Goal: Task Accomplishment & Management: Use online tool/utility

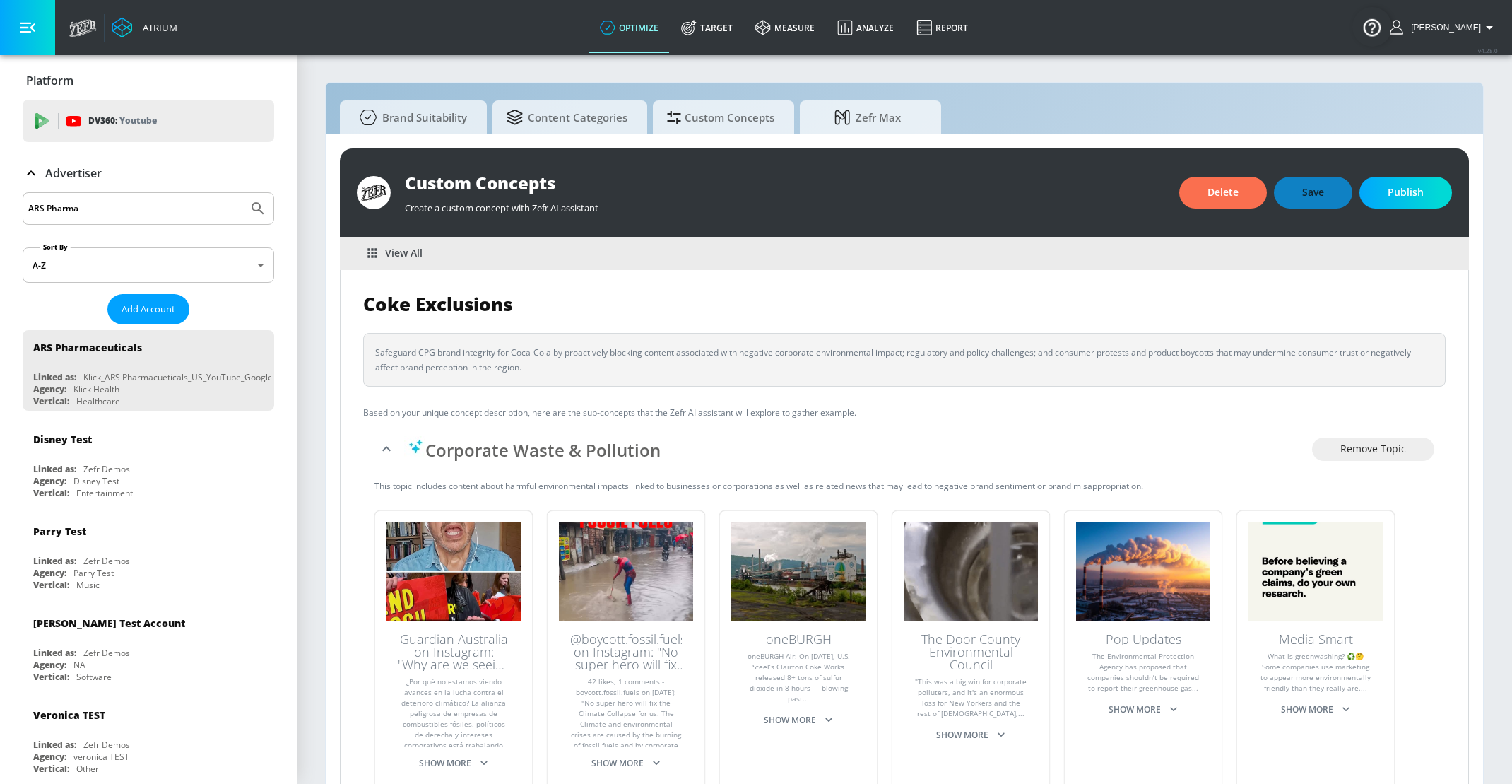
scroll to position [15, 0]
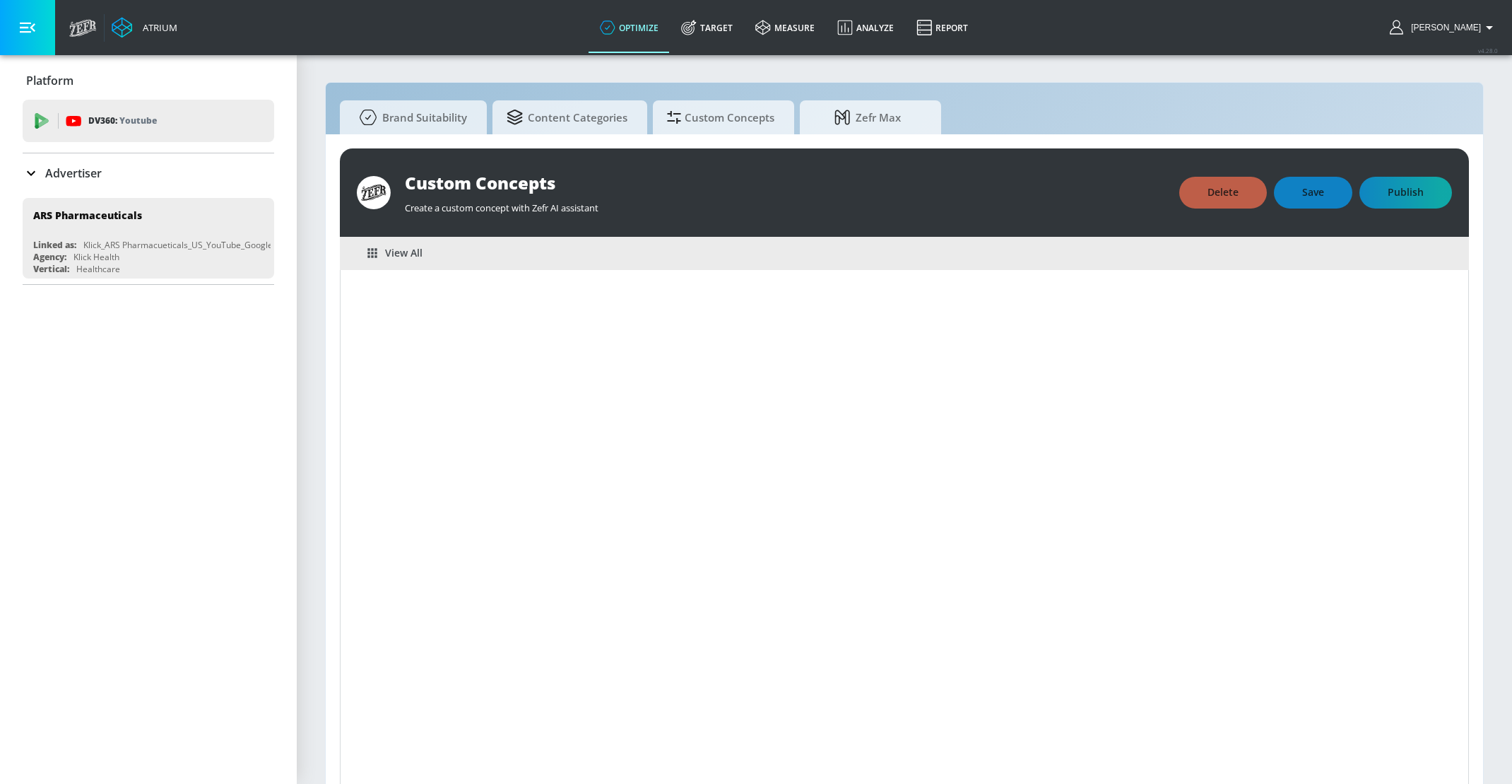
scroll to position [15, 0]
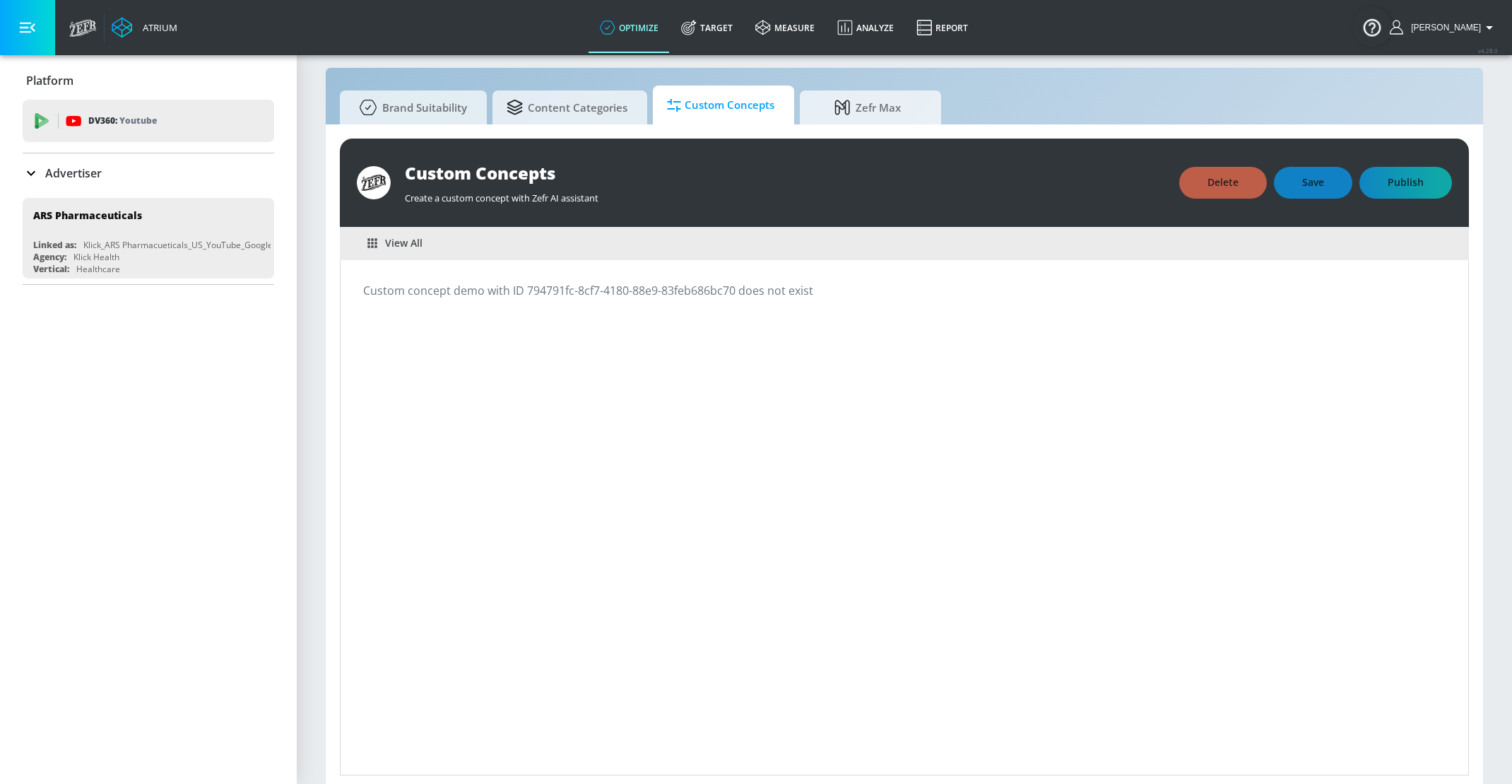
click at [742, 112] on span "Custom Concepts" at bounding box center [721, 105] width 107 height 34
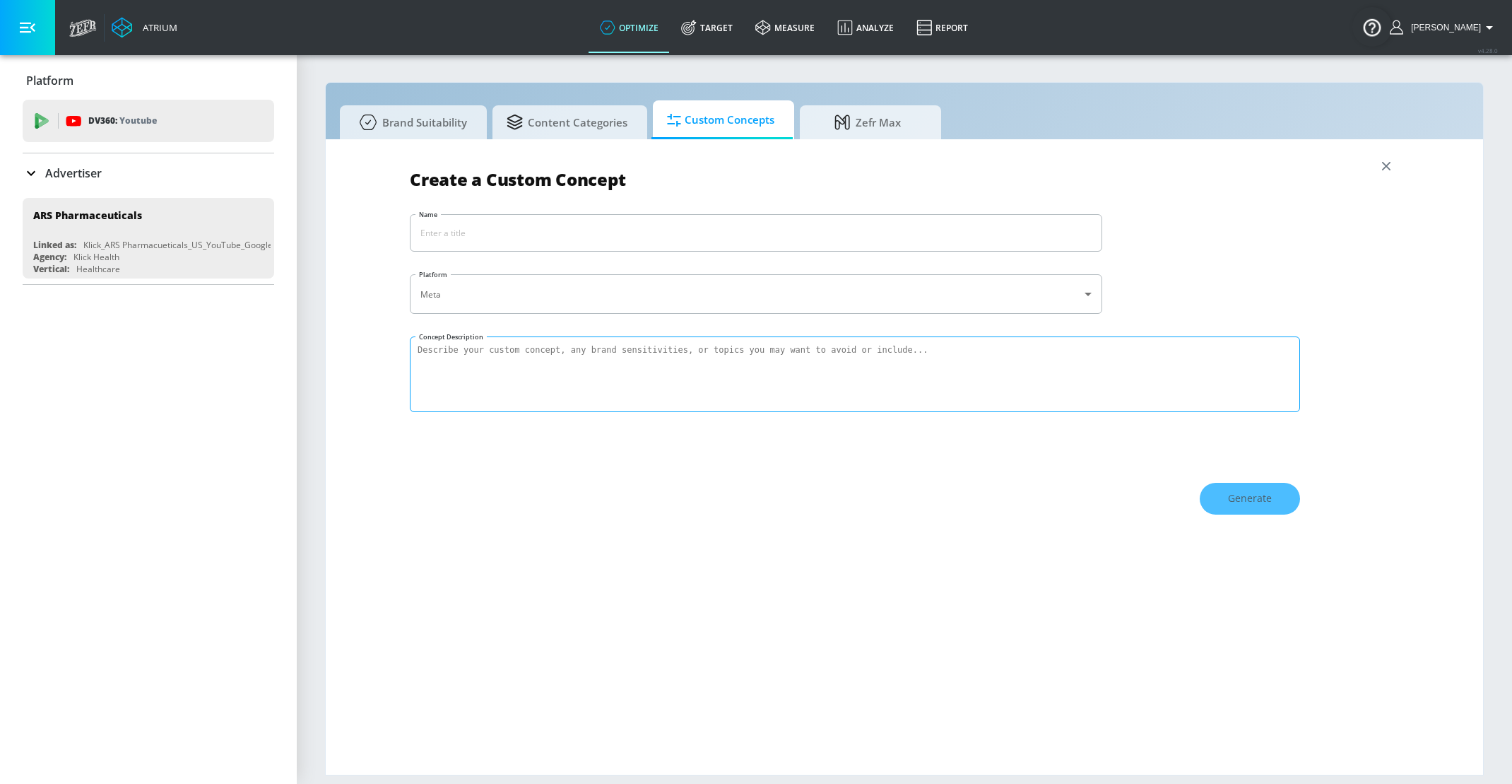
click at [652, 373] on textarea "Concept Description" at bounding box center [855, 374] width 890 height 75
click at [792, 320] on div "Create a Custom Concept Name ​ Platform Meta meta ​ Concept Description Generate" at bounding box center [904, 456] width 990 height 607
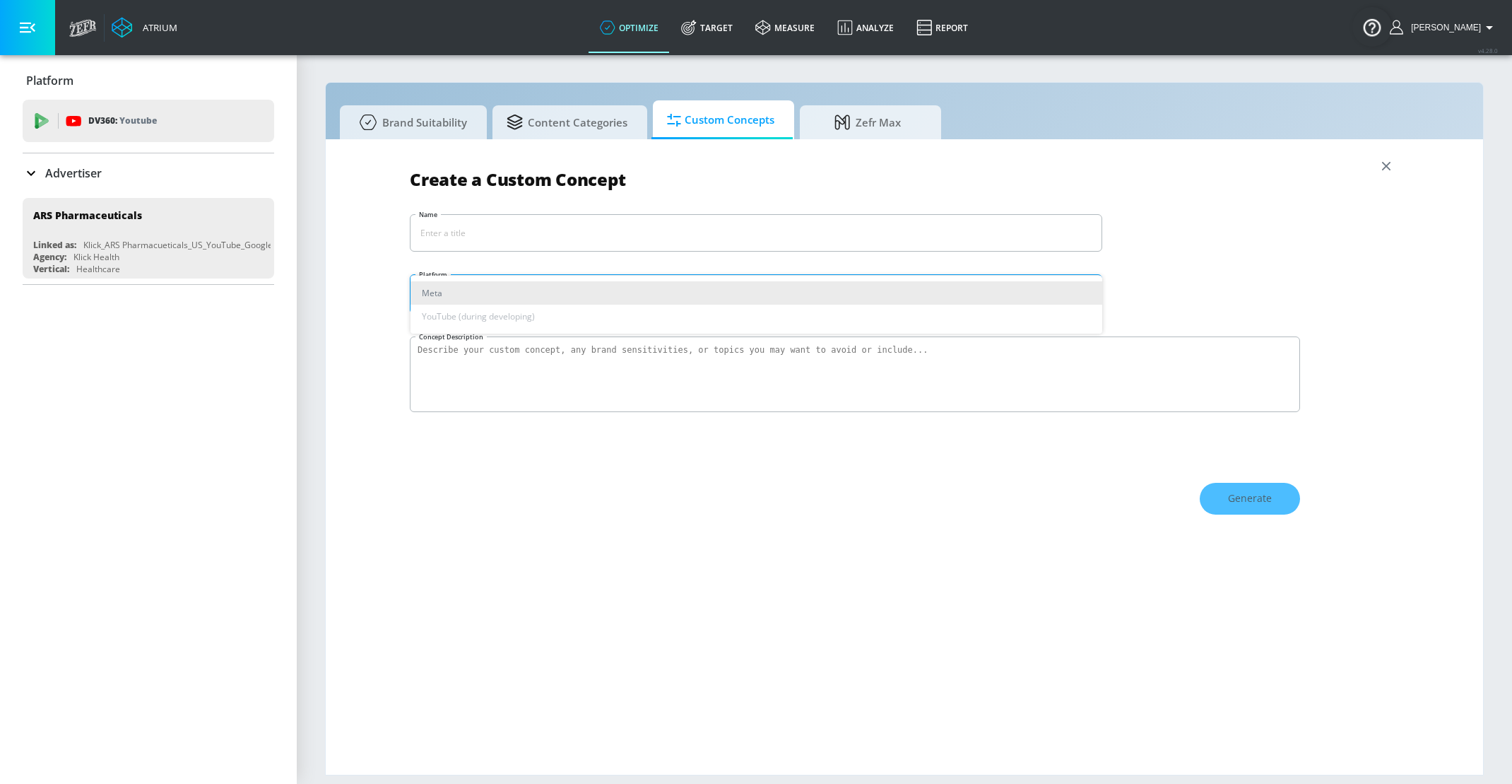
click at [792, 288] on body "Atrium optimize Target measure Analyze Report optimize Target measure Analyze R…" at bounding box center [756, 392] width 1512 height 784
click at [775, 318] on ul "Meta YouTube (during developing)" at bounding box center [756, 304] width 691 height 58
click at [742, 242] on div at bounding box center [756, 392] width 1512 height 784
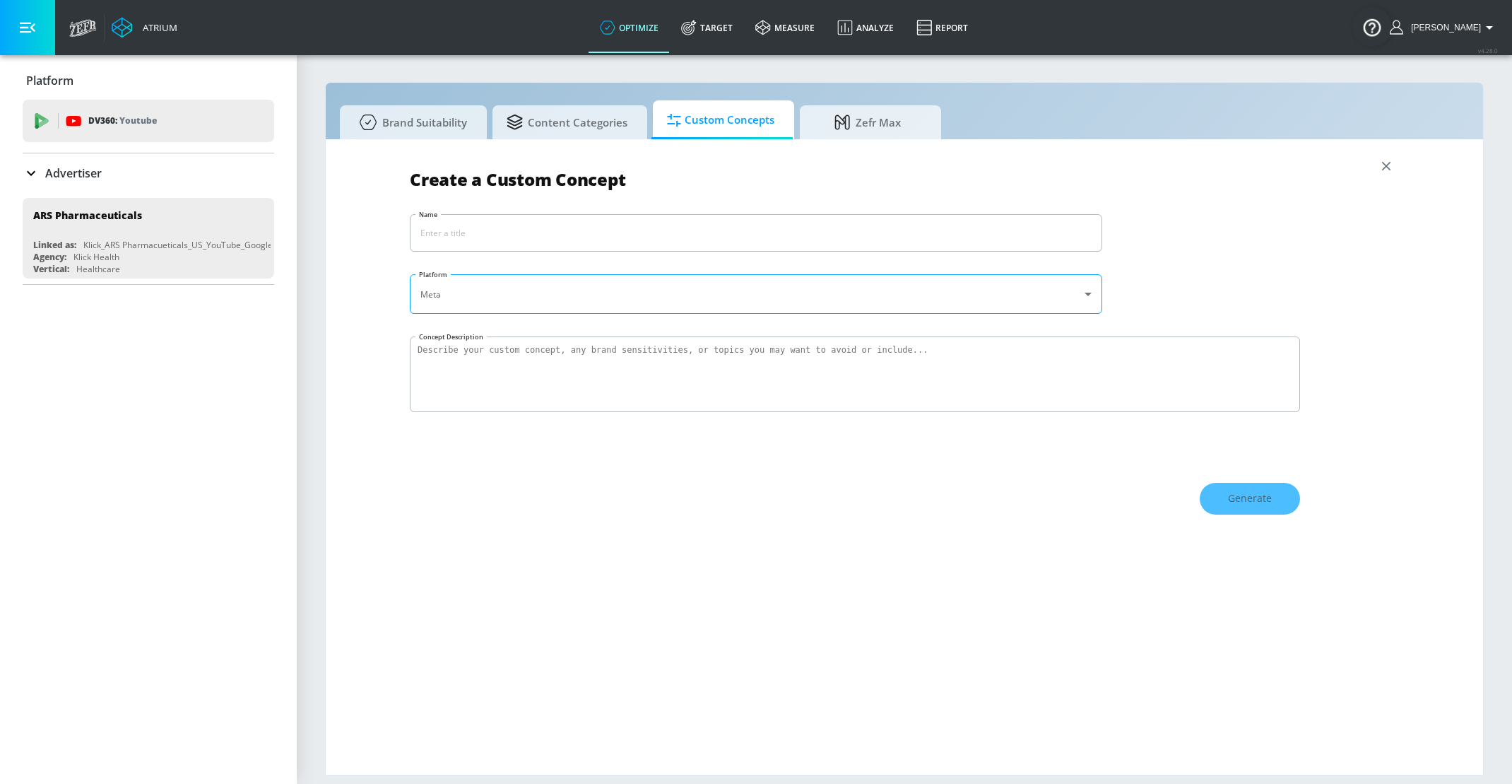
click at [742, 229] on input "Name" at bounding box center [756, 232] width 691 height 36
type input "adafea"
click at [720, 321] on div "Create a Custom Concept Name adafea ​ Platform Meta meta ​ Concept Description …" at bounding box center [904, 456] width 990 height 607
click at [720, 357] on textarea "Concept Description" at bounding box center [855, 374] width 890 height 75
type textarea "chewywe"
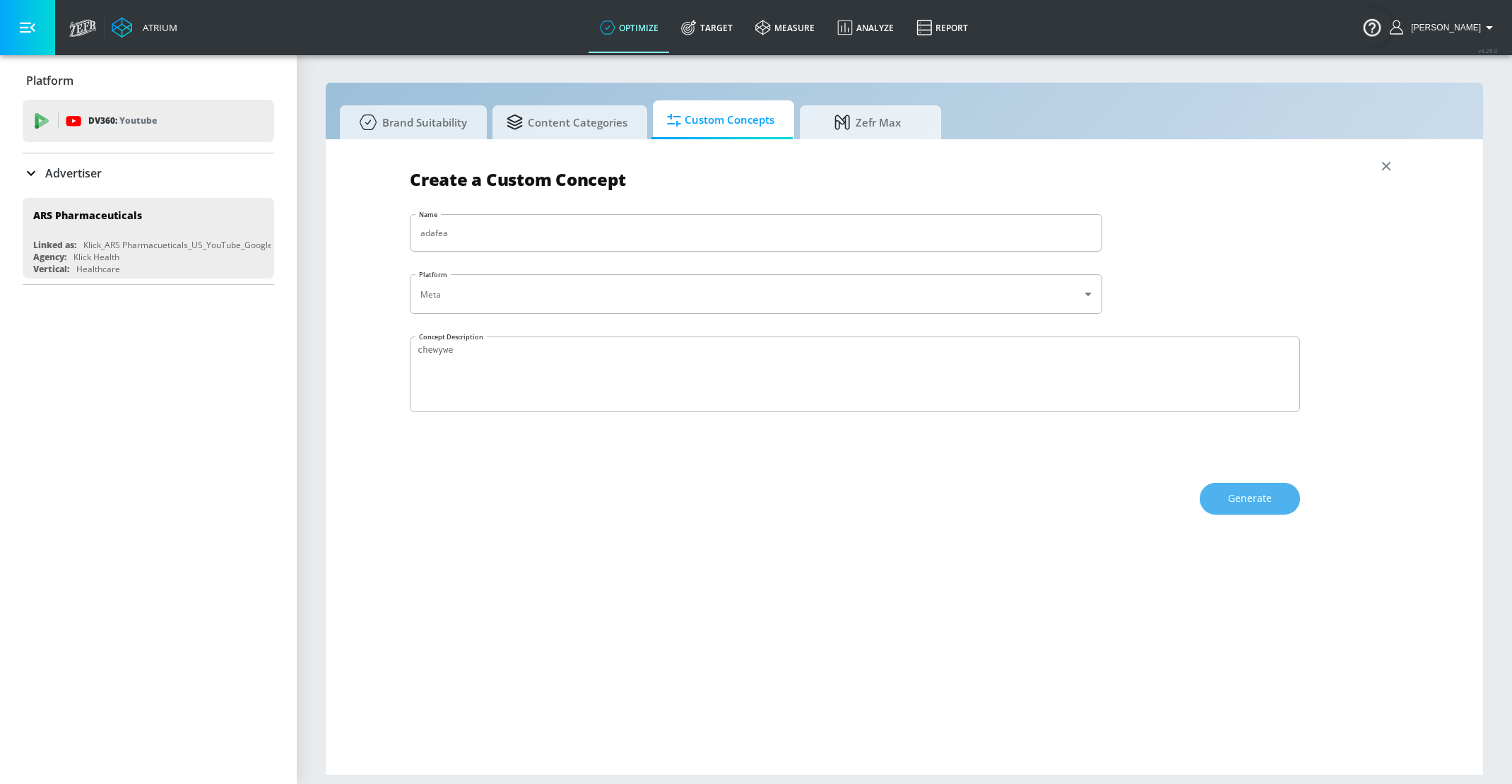
click at [1229, 500] on span "Generate" at bounding box center [1250, 498] width 44 height 17
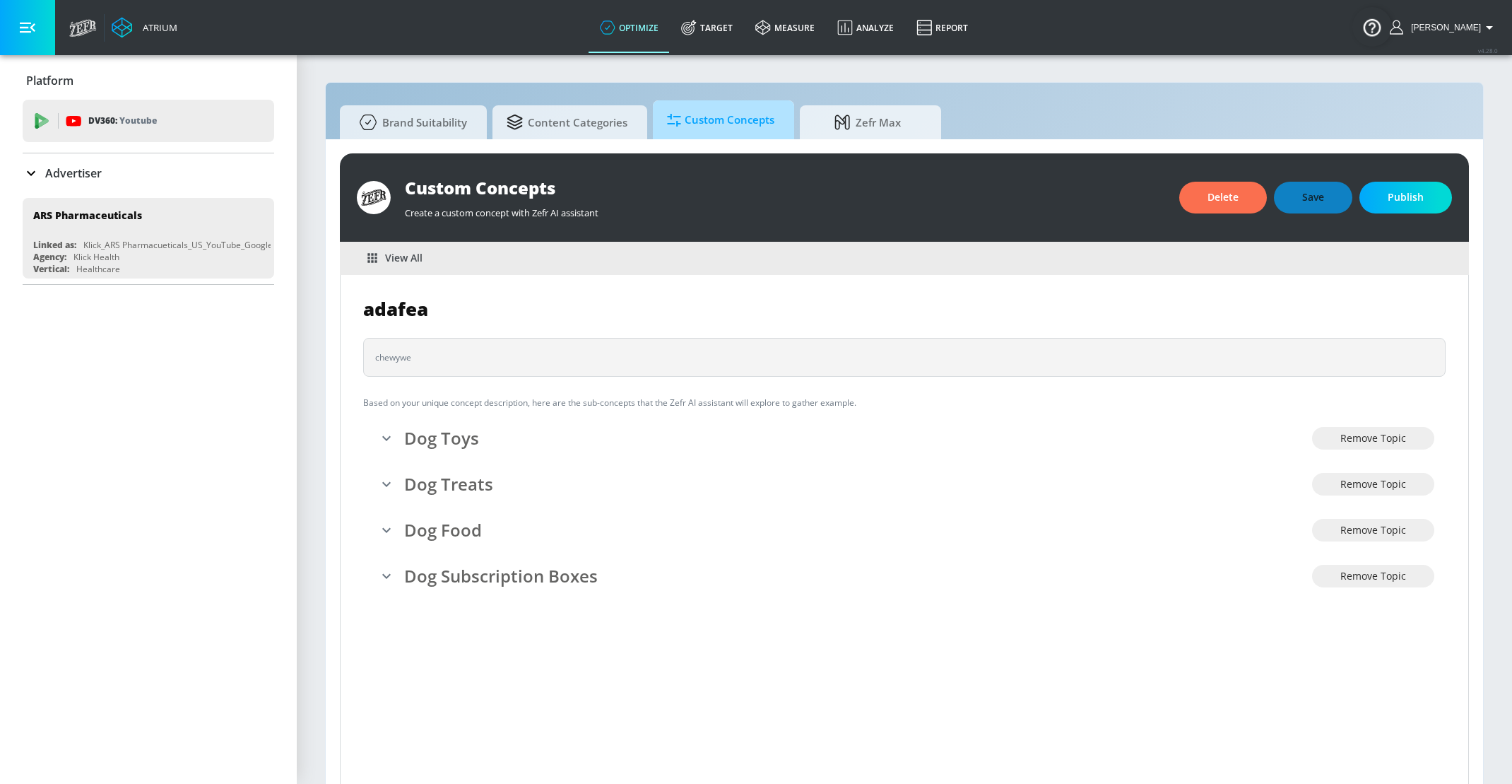
click at [711, 120] on span "Custom Concepts" at bounding box center [721, 119] width 107 height 34
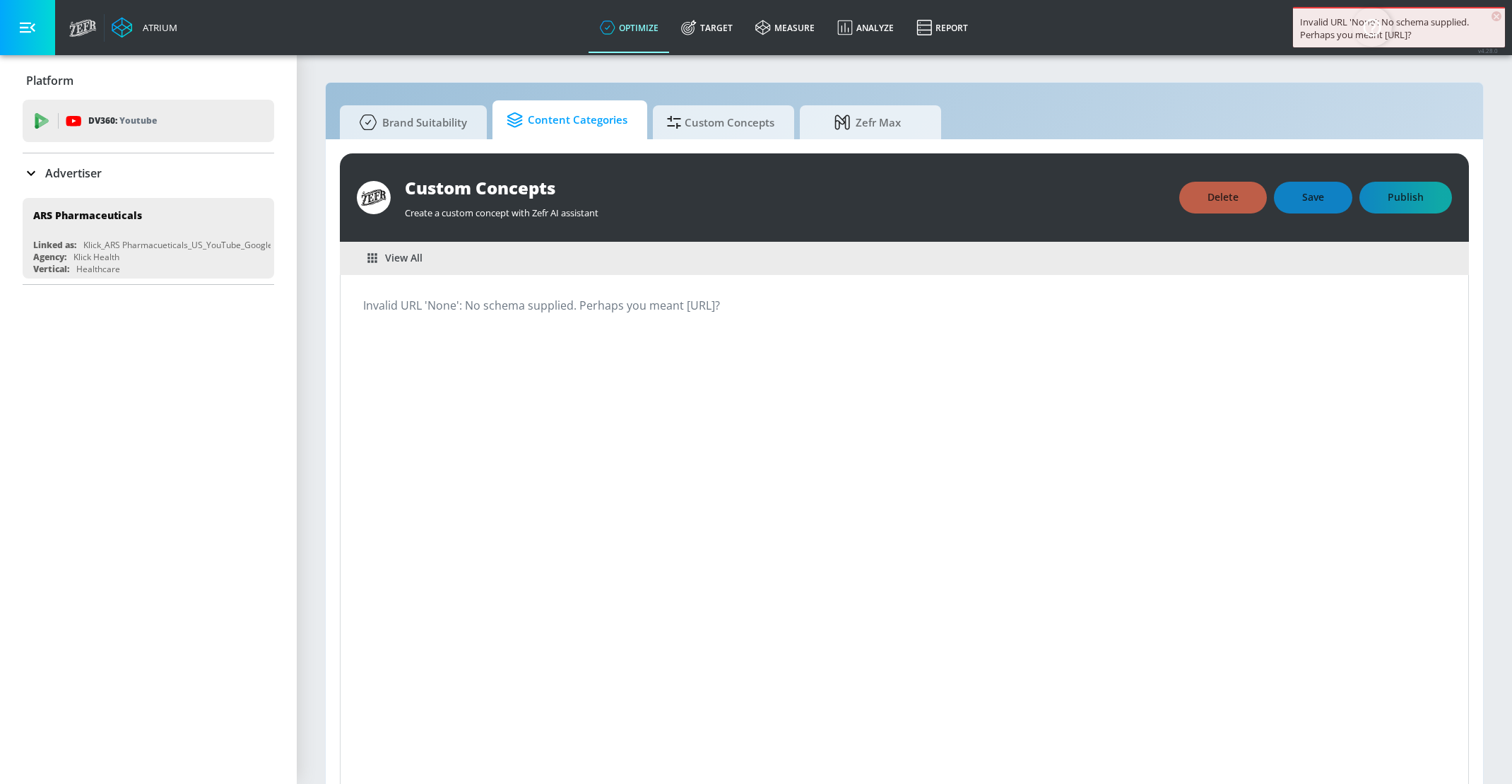
click at [610, 131] on span "Content Categories" at bounding box center [567, 119] width 121 height 34
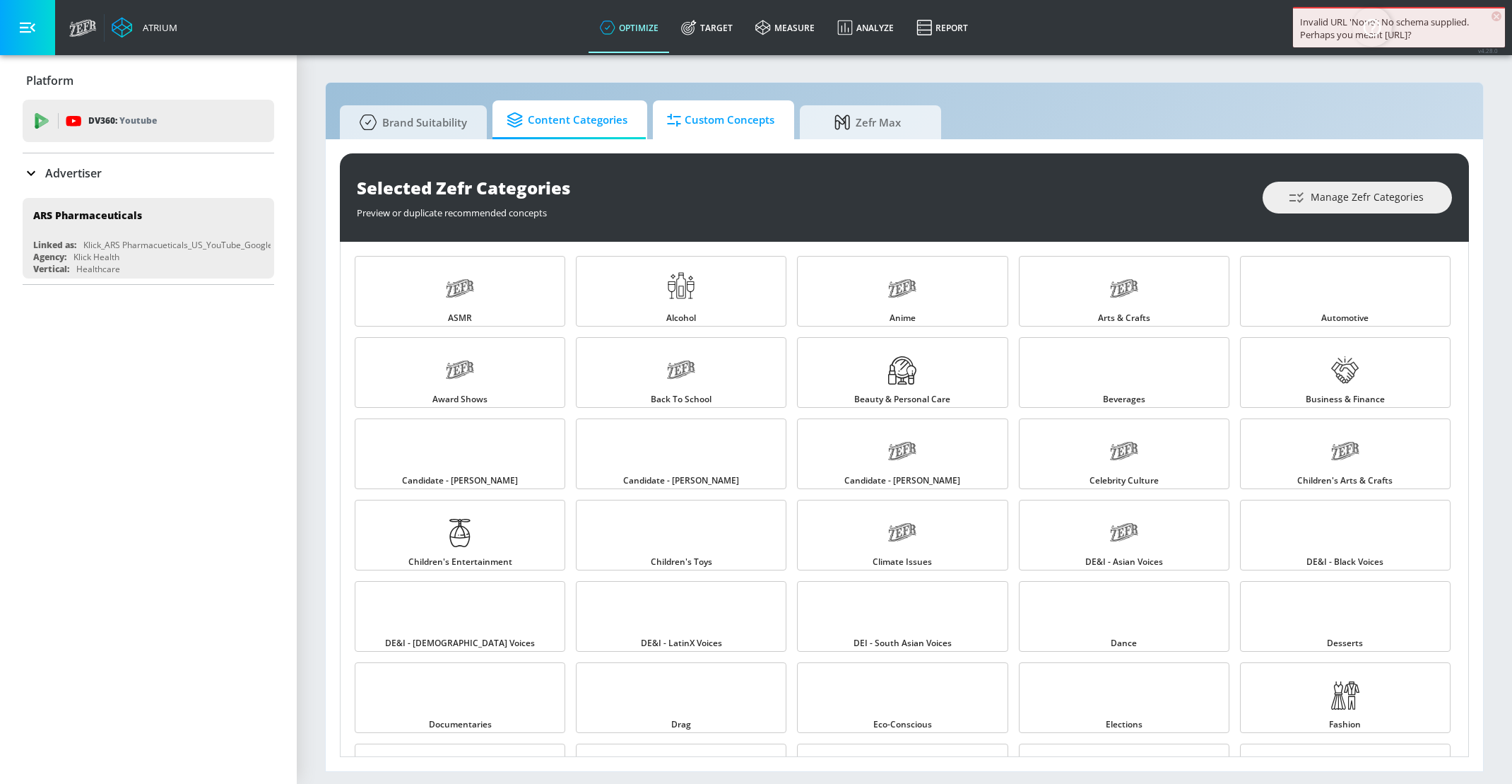
click at [705, 137] on link "Custom Concepts" at bounding box center [723, 119] width 141 height 39
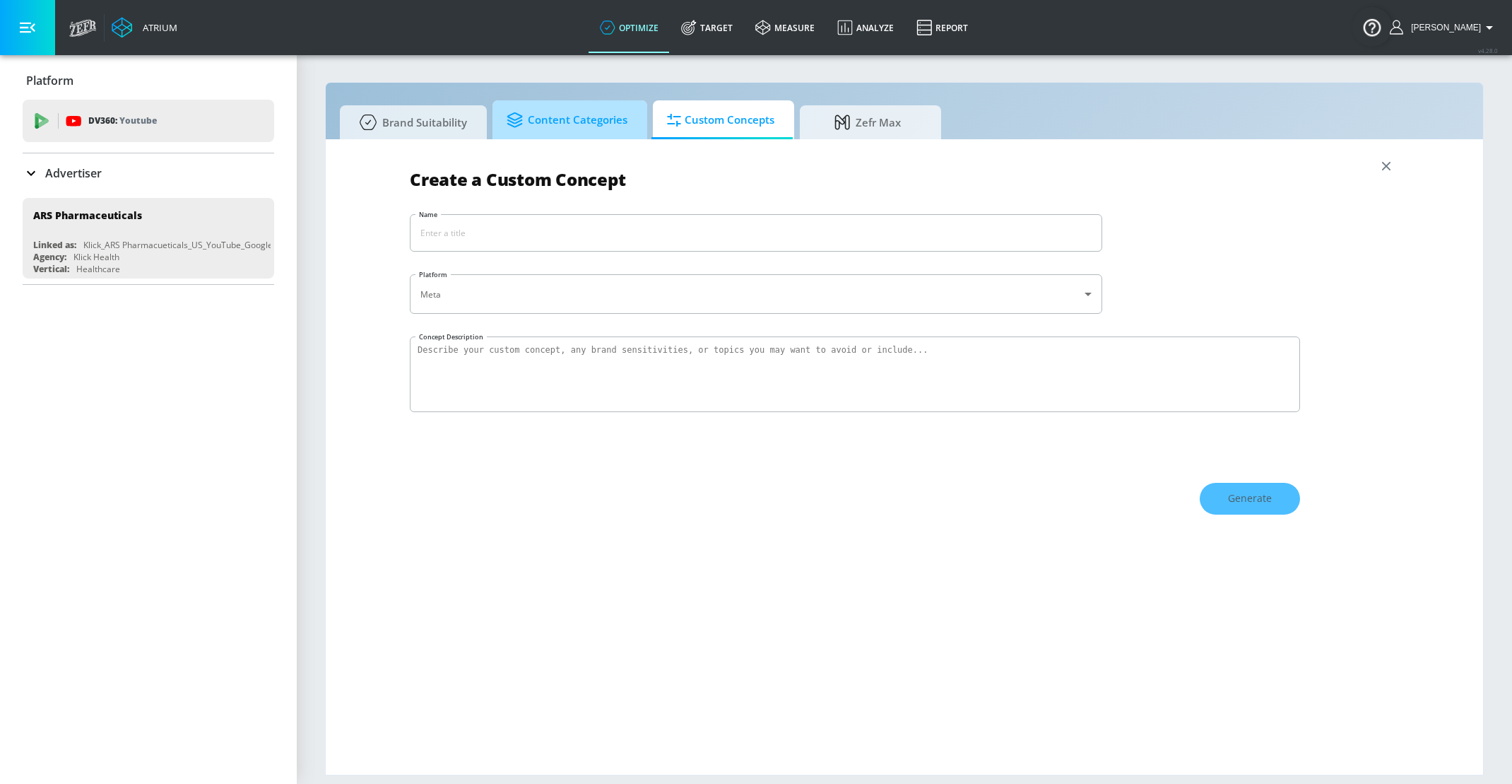
click at [615, 115] on span "Content Categories" at bounding box center [567, 119] width 121 height 34
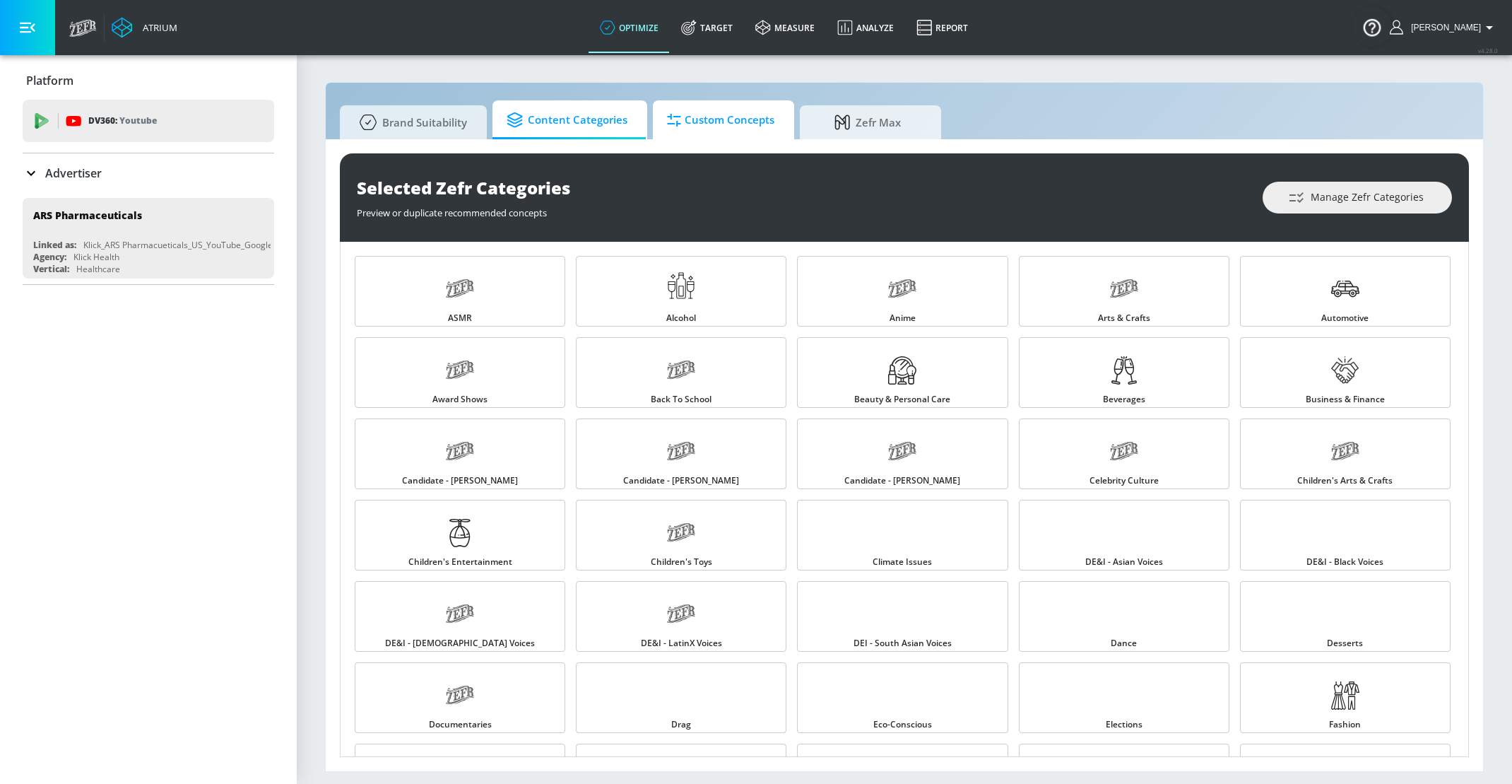
click at [711, 113] on span "Custom Concepts" at bounding box center [721, 119] width 107 height 34
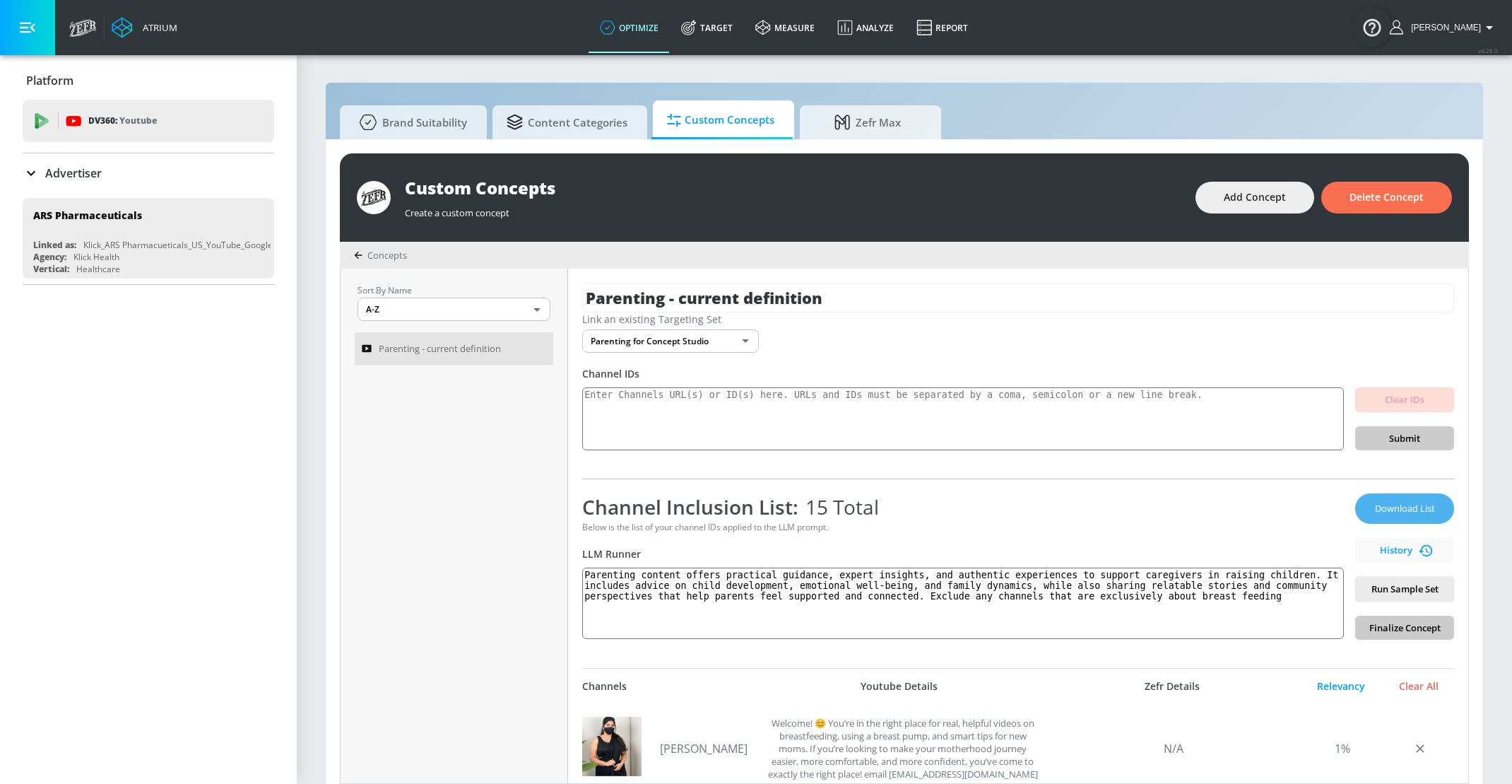
click at [1406, 501] on span "Download List" at bounding box center [1405, 509] width 71 height 17
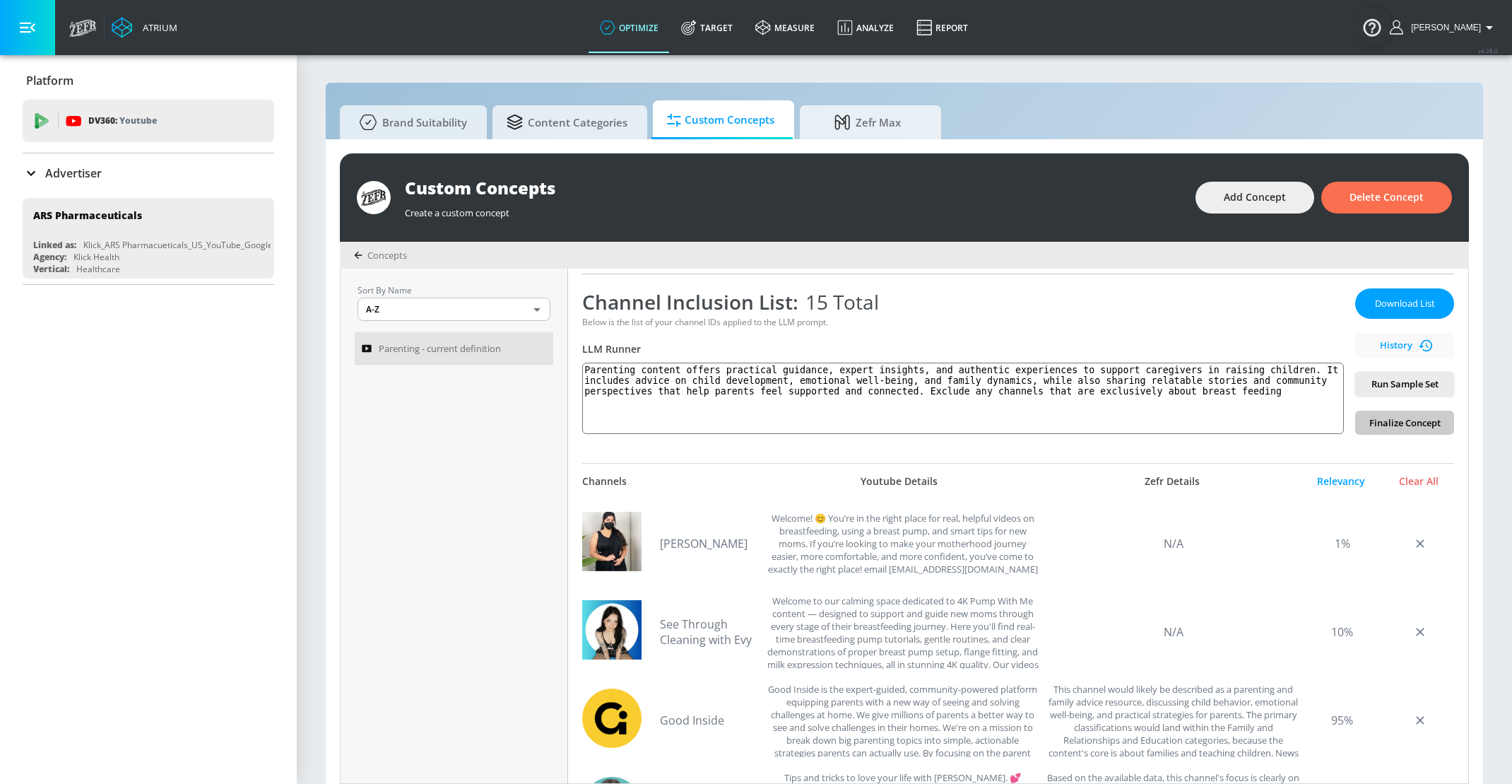
scroll to position [196, 0]
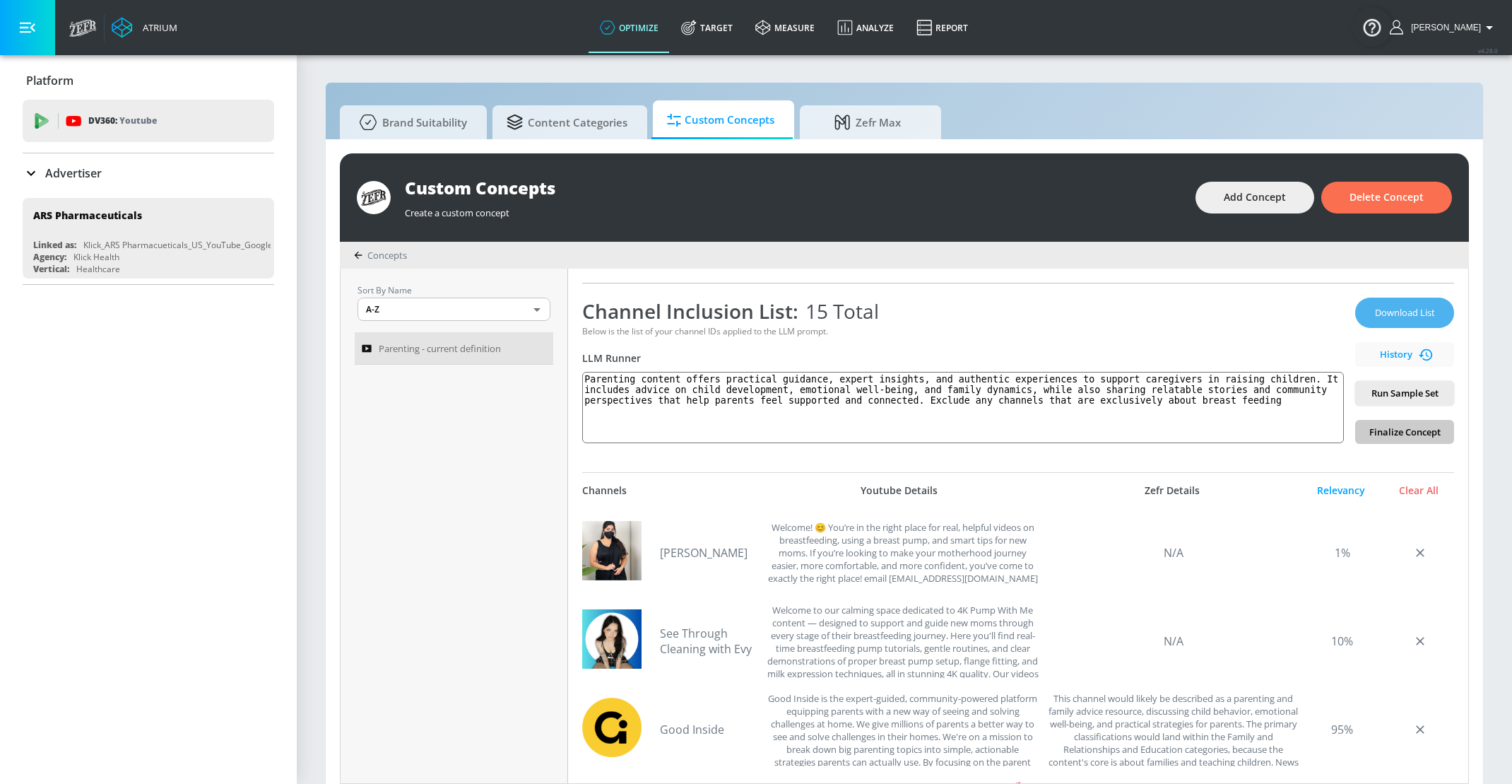
click at [1415, 312] on span "Download List" at bounding box center [1405, 313] width 71 height 17
click at [1210, 297] on div "Channel Inclusion List: 15 Total" at bounding box center [963, 310] width 762 height 27
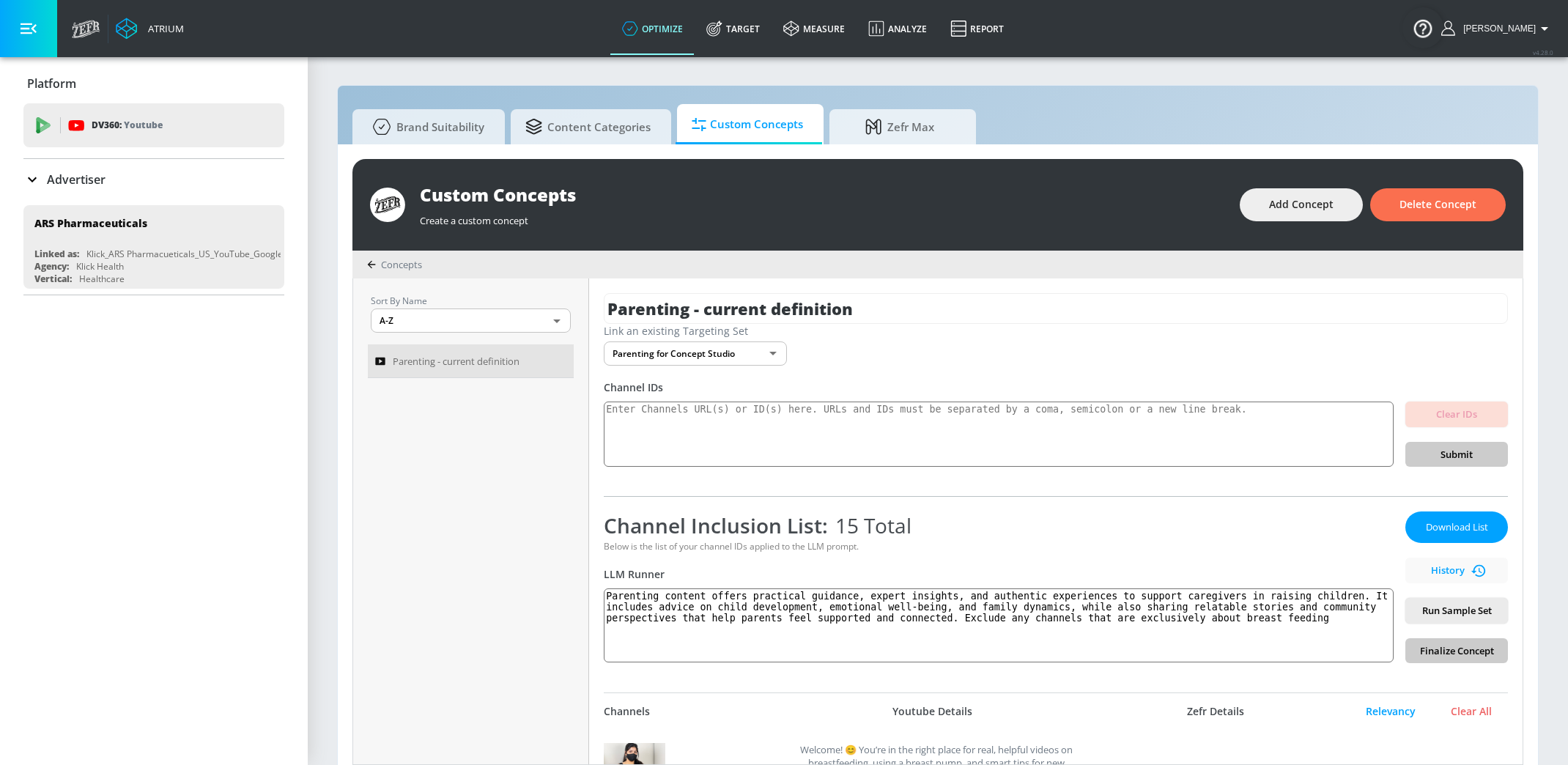
scroll to position [476, 0]
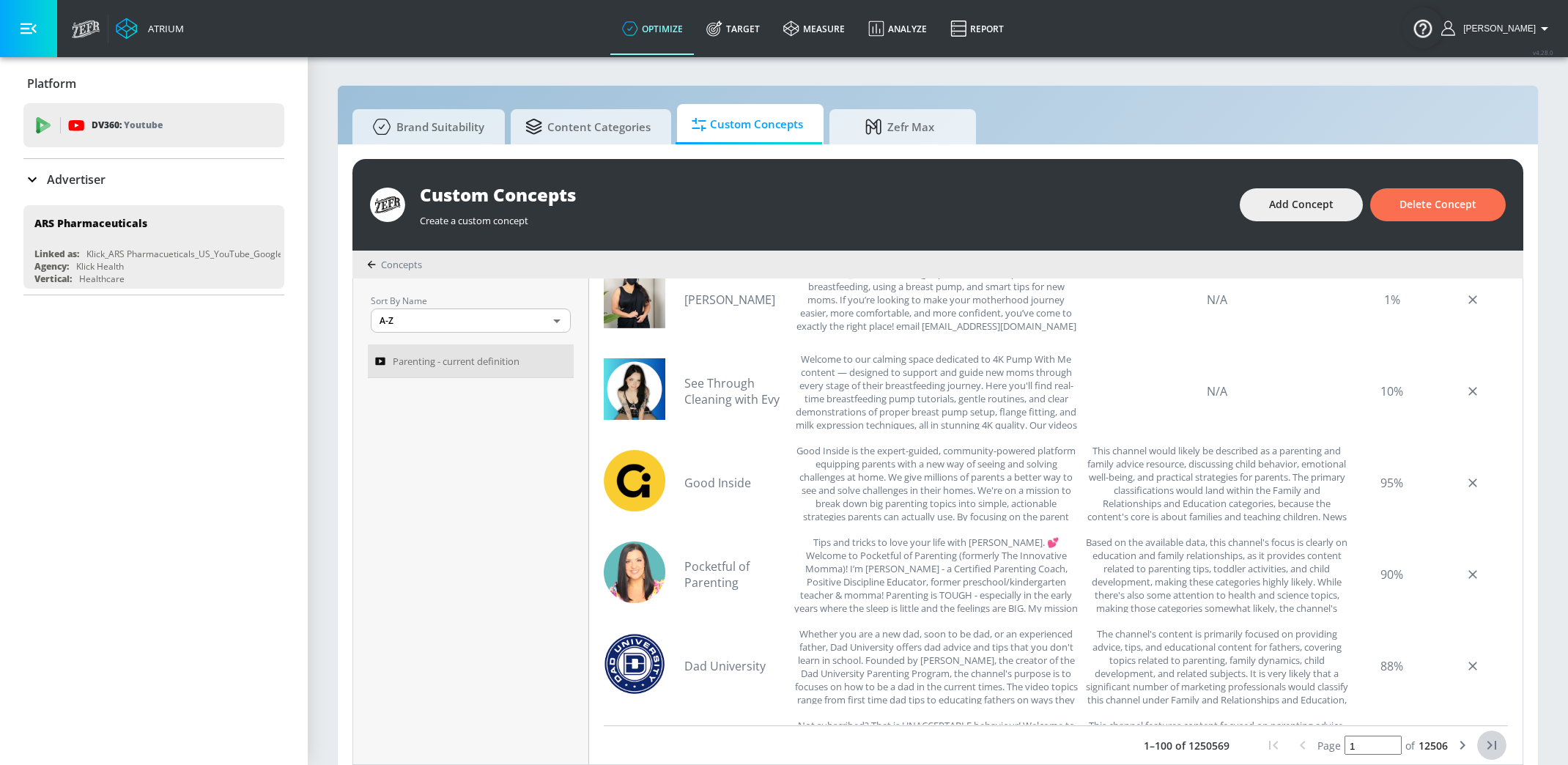
click at [1491, 742] on icon "last page" at bounding box center [1491, 744] width 9 height 9
type input "12506"
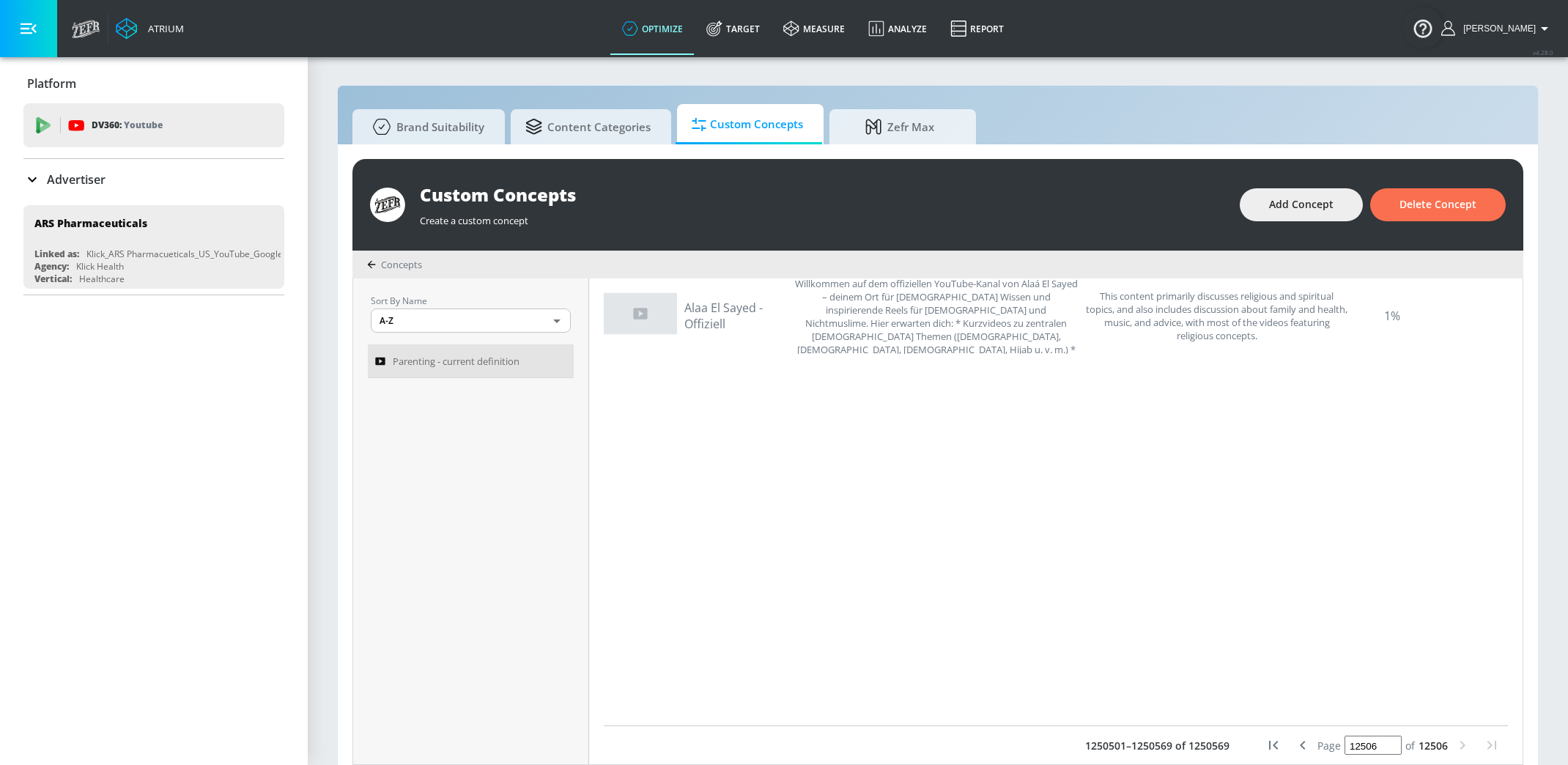
scroll to position [3306, 0]
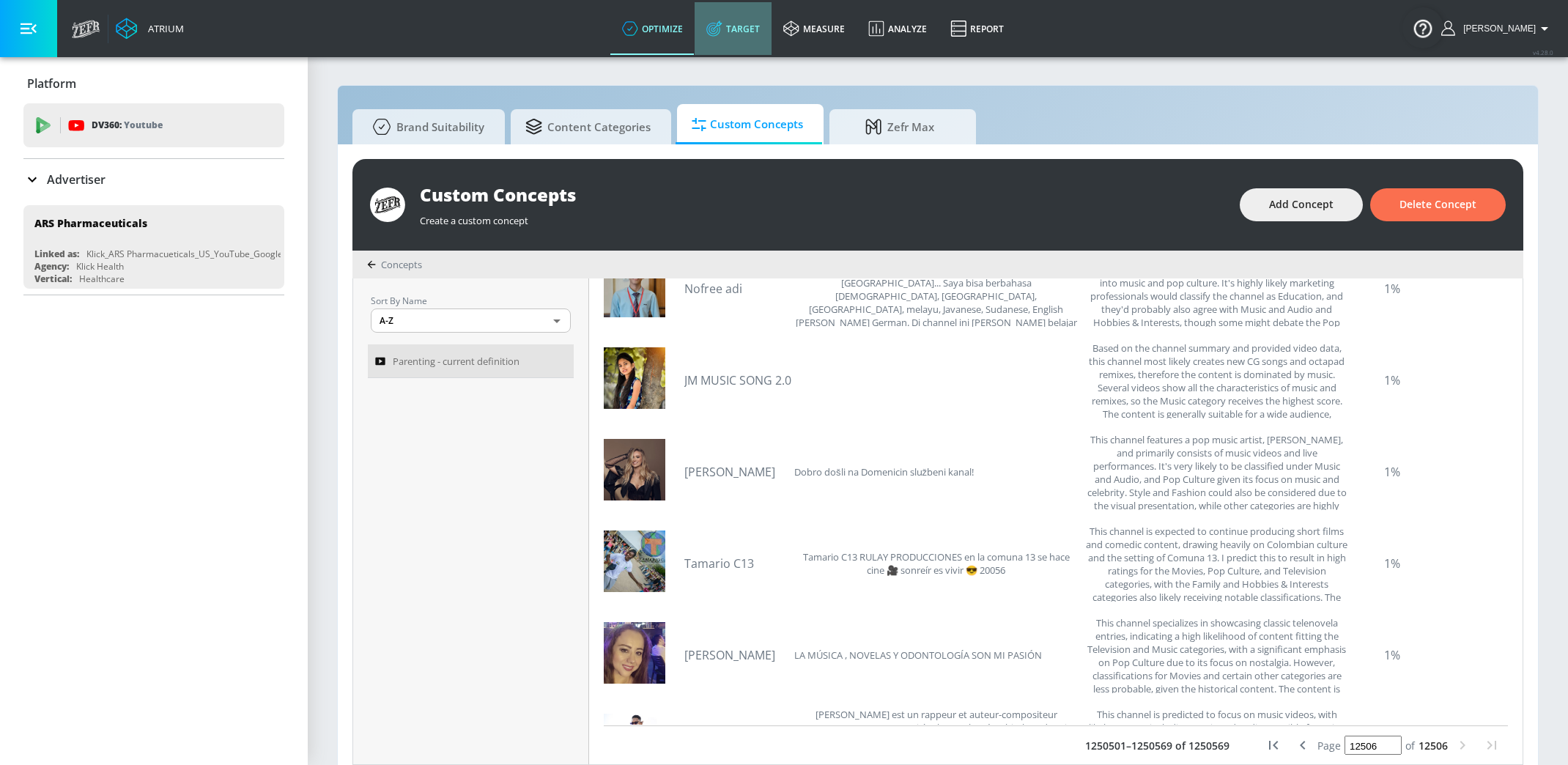
click at [749, 28] on link "Target" at bounding box center [733, 28] width 77 height 52
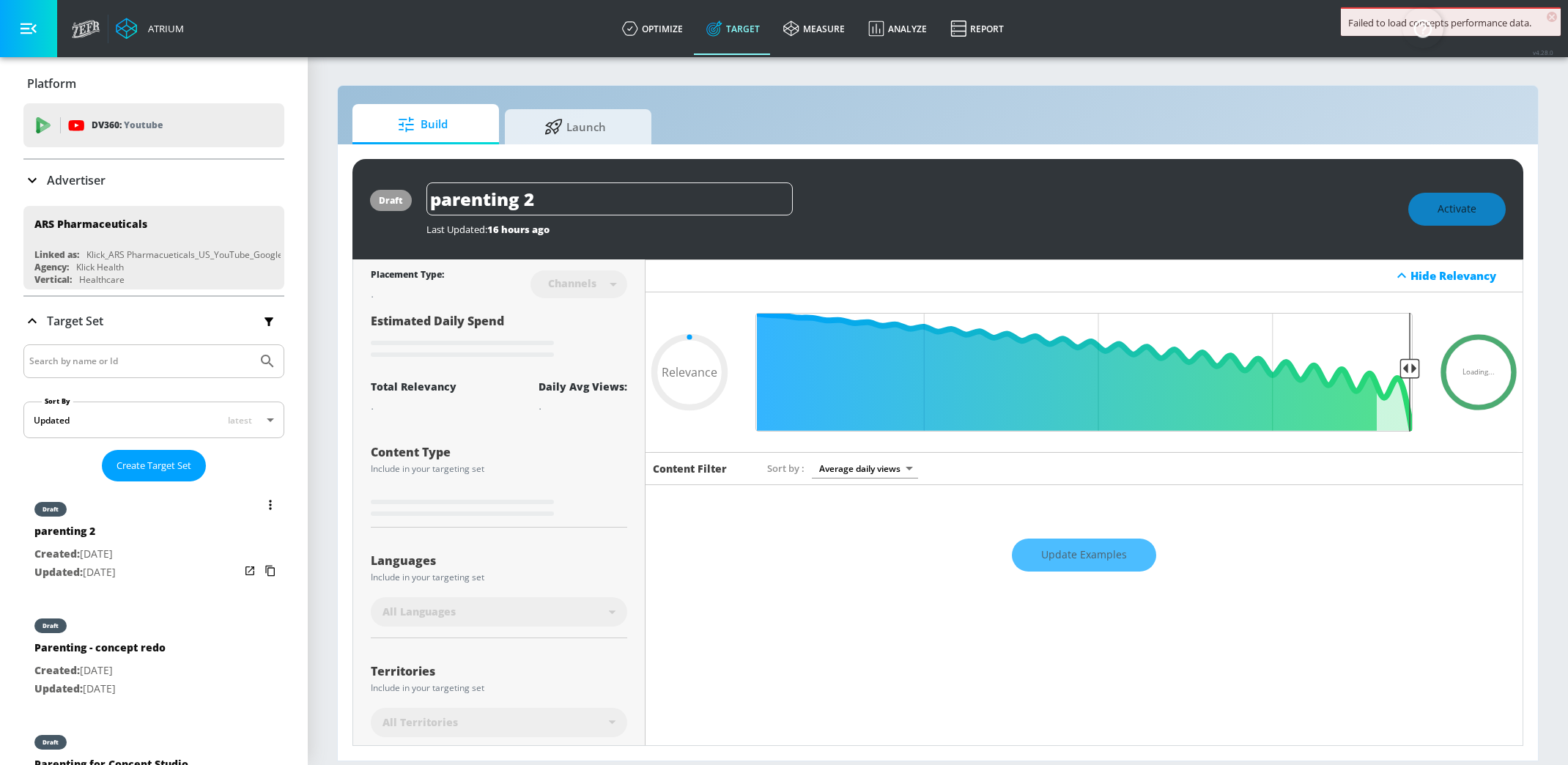
type input "0.7"
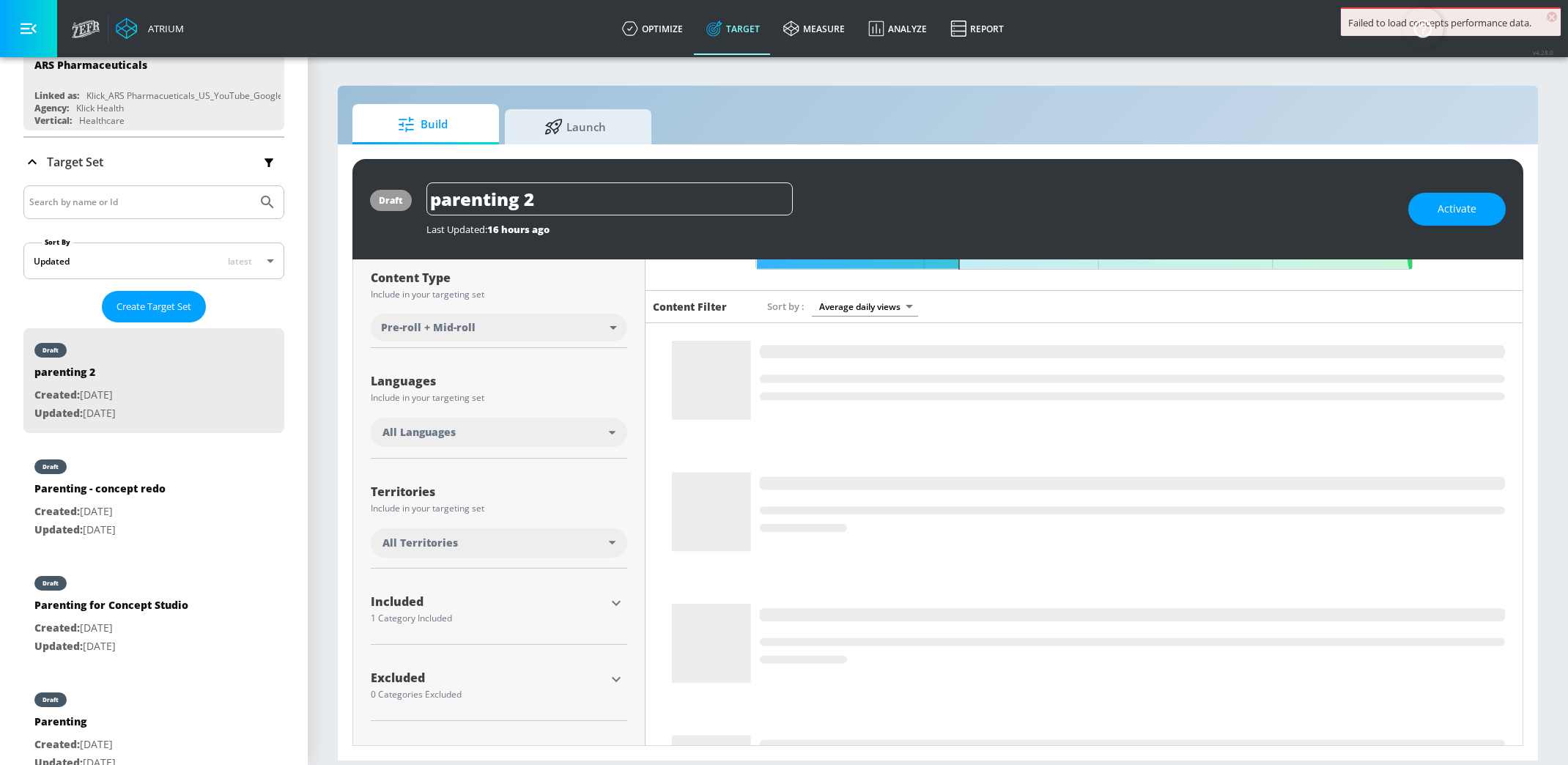
scroll to position [166, 0]
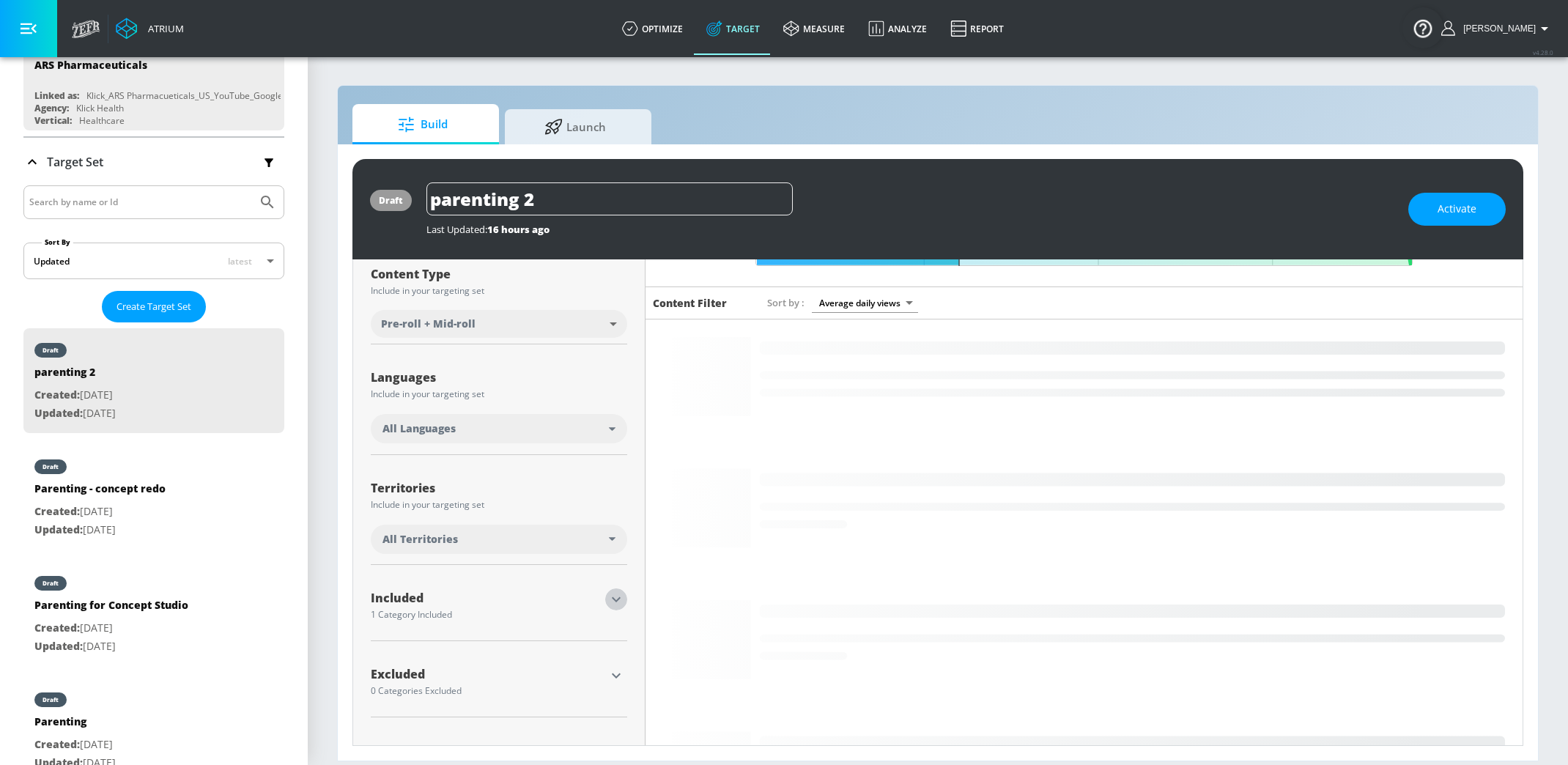
click at [611, 599] on icon "button" at bounding box center [616, 598] width 17 height 17
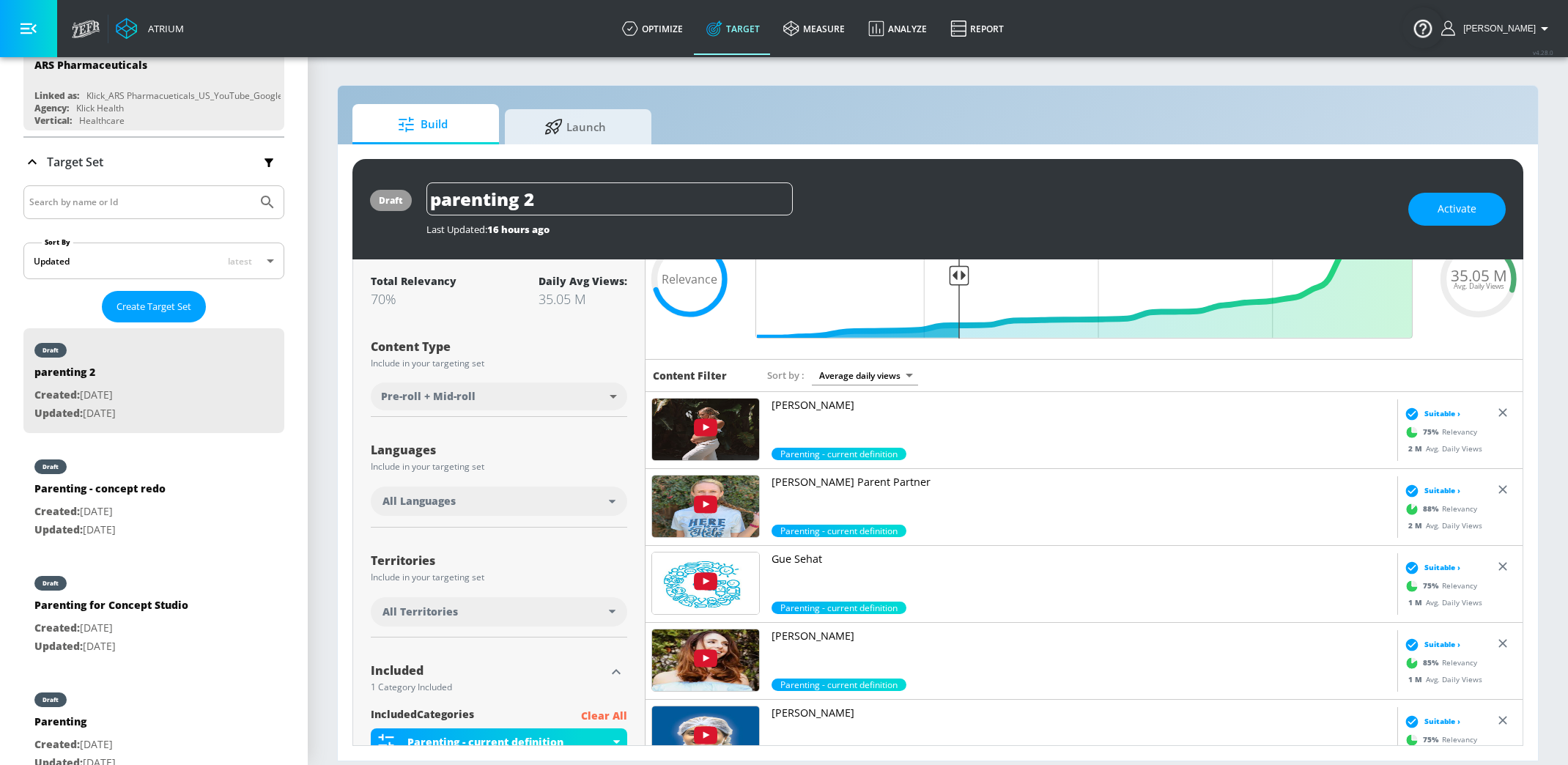
scroll to position [0, 0]
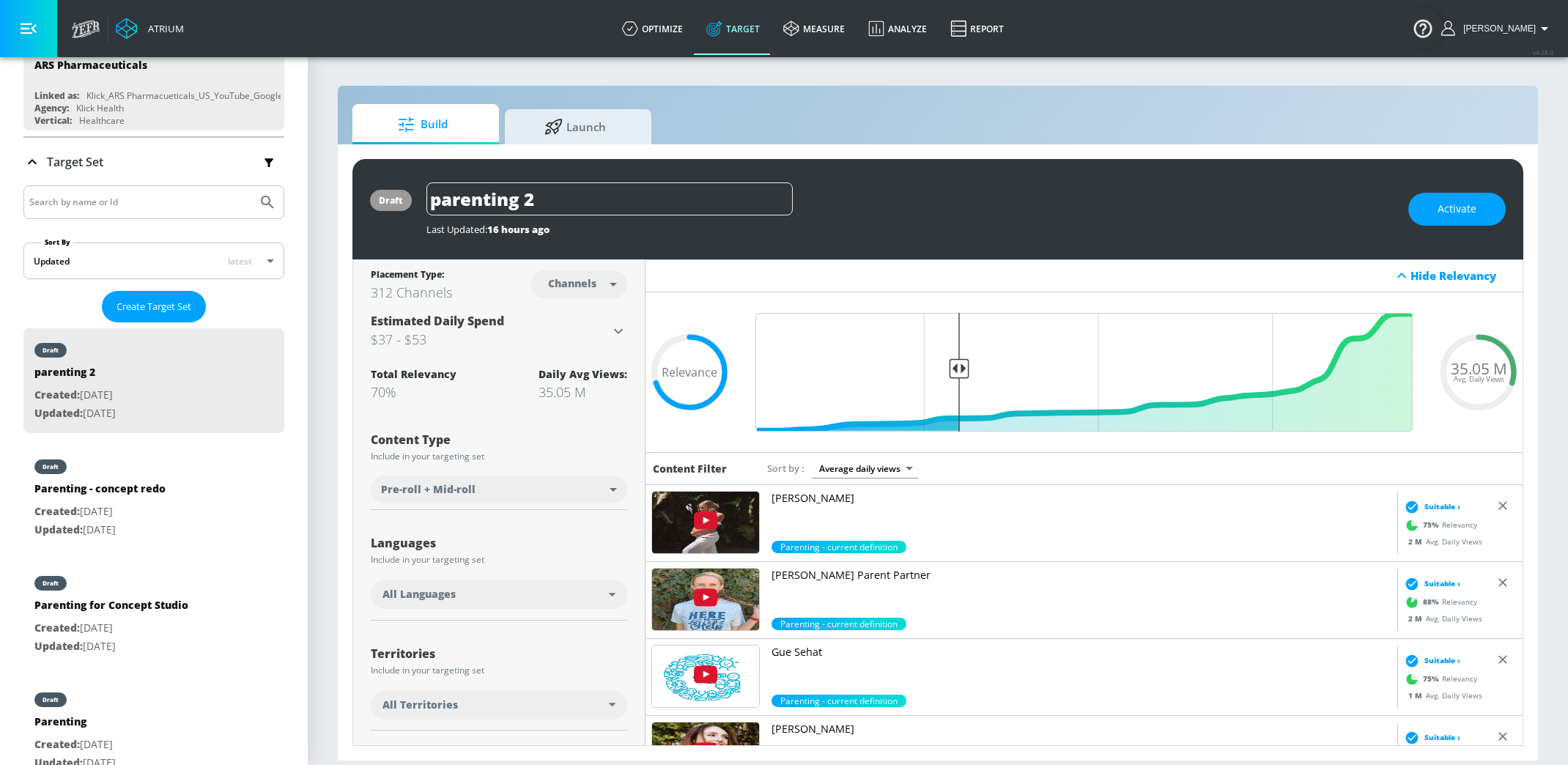
click at [486, 582] on div "All Languages" at bounding box center [498, 594] width 256 height 29
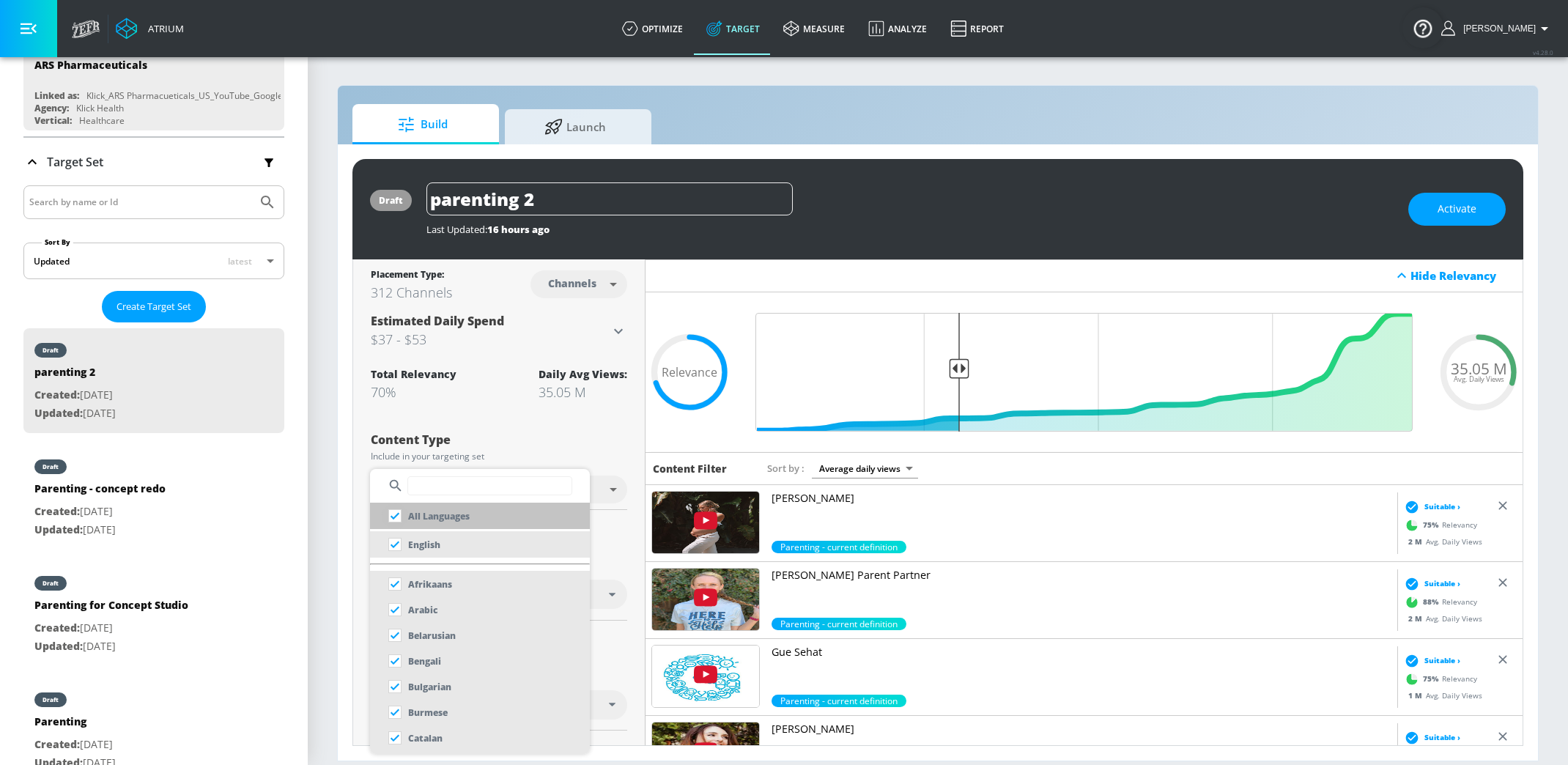
click at [394, 517] on input "checkbox" at bounding box center [395, 516] width 27 height 27
checkbox input "true"
click at [394, 542] on input "checkbox" at bounding box center [395, 544] width 27 height 27
checkbox input "true"
checkbox input "false"
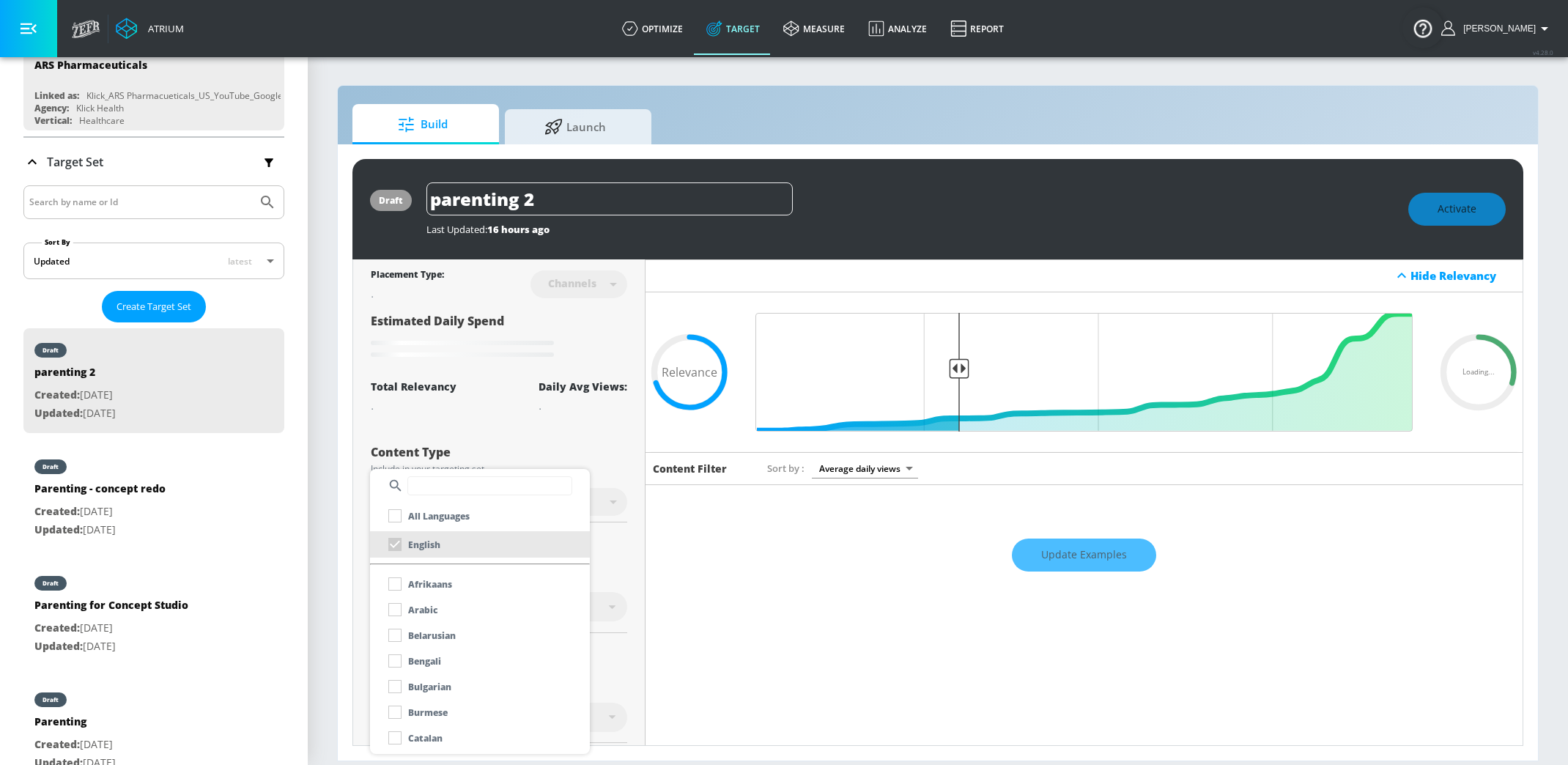
click at [628, 464] on div at bounding box center [784, 382] width 1568 height 765
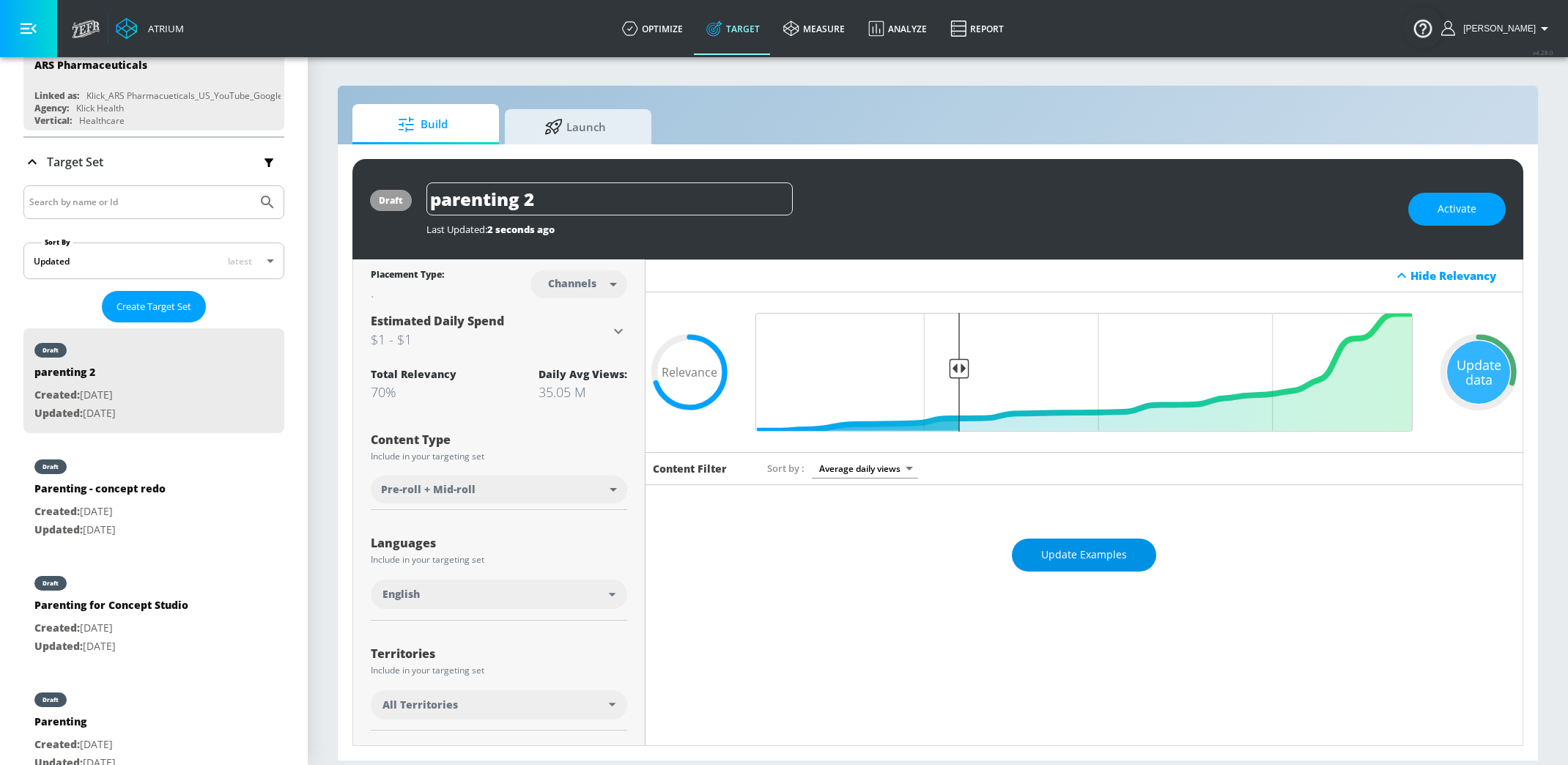
click at [1080, 553] on span "Update Examples" at bounding box center [1084, 554] width 86 height 18
